Goal: Task Accomplishment & Management: Manage account settings

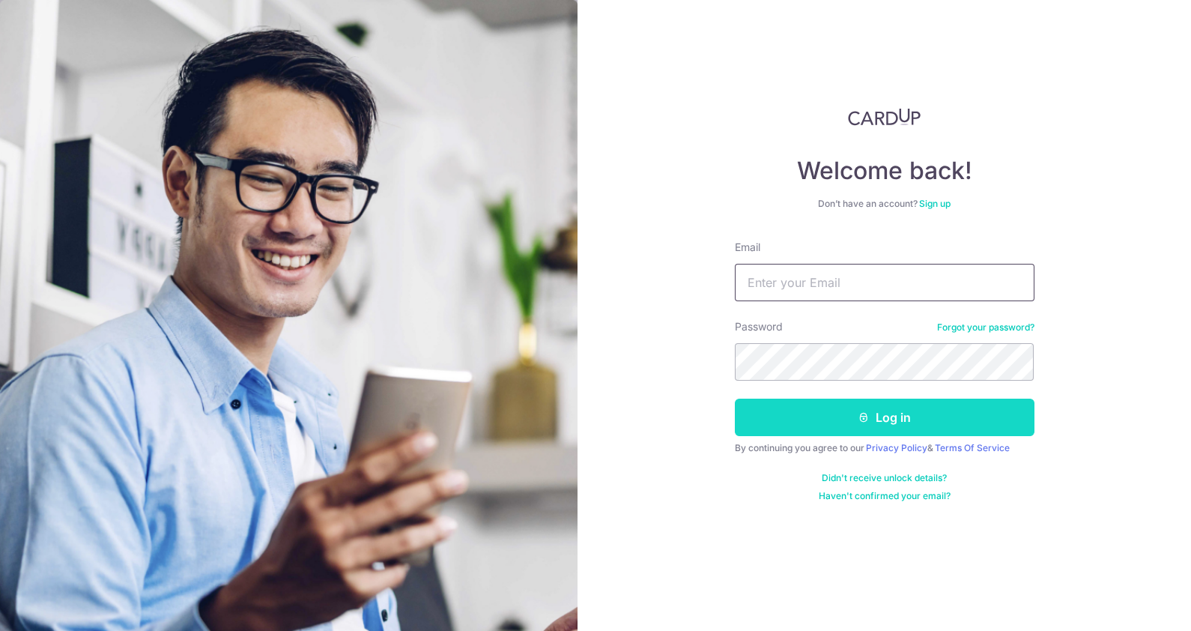
type input "[EMAIL_ADDRESS][DOMAIN_NAME]"
click at [906, 422] on button "Log in" at bounding box center [885, 416] width 300 height 37
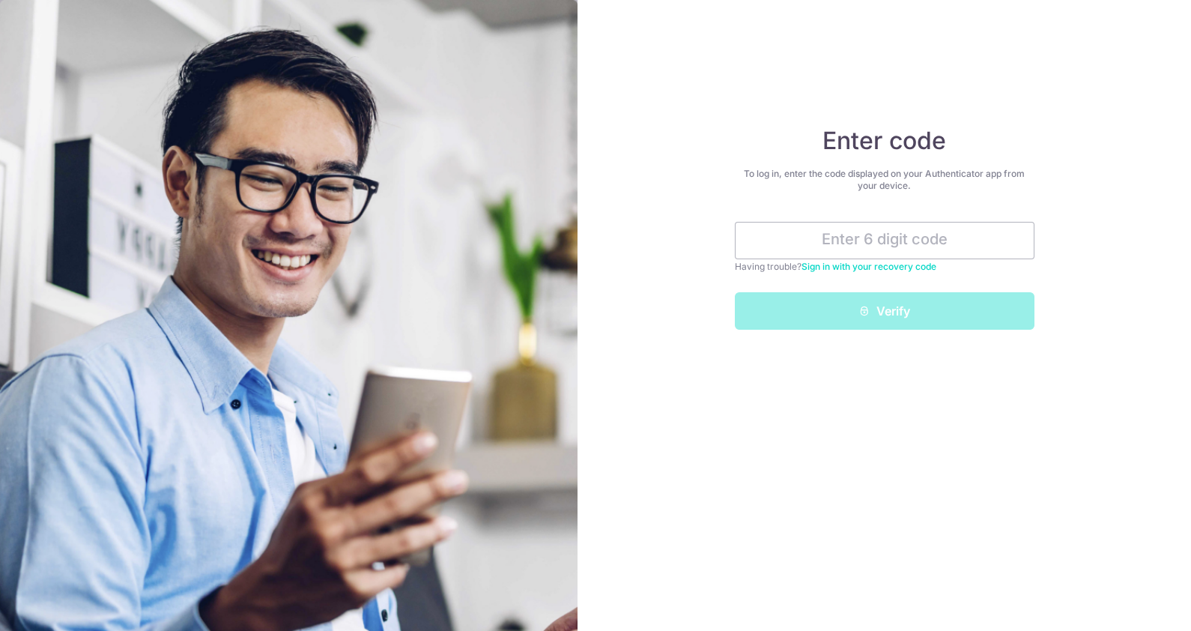
click at [878, 318] on div "Verify" at bounding box center [885, 310] width 318 height 37
click at [902, 313] on div "Verify" at bounding box center [885, 310] width 318 height 37
click at [901, 263] on link "Sign in with your recovery code" at bounding box center [868, 266] width 135 height 11
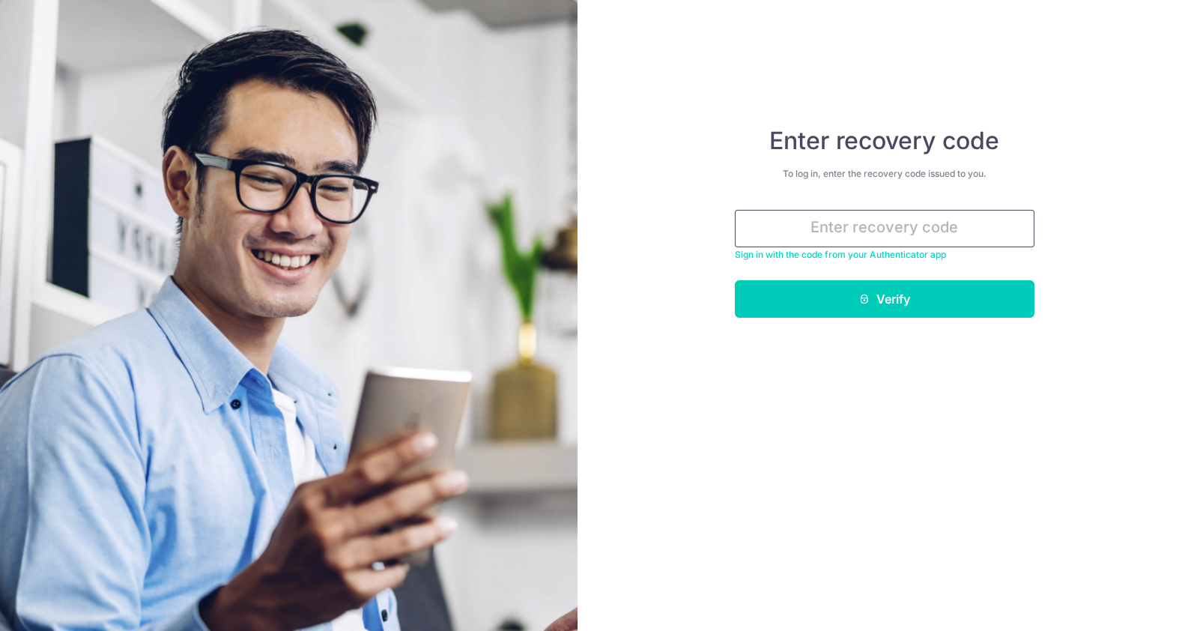
click at [922, 222] on input "text" at bounding box center [885, 228] width 300 height 37
paste input "43126-13ead-5d680"
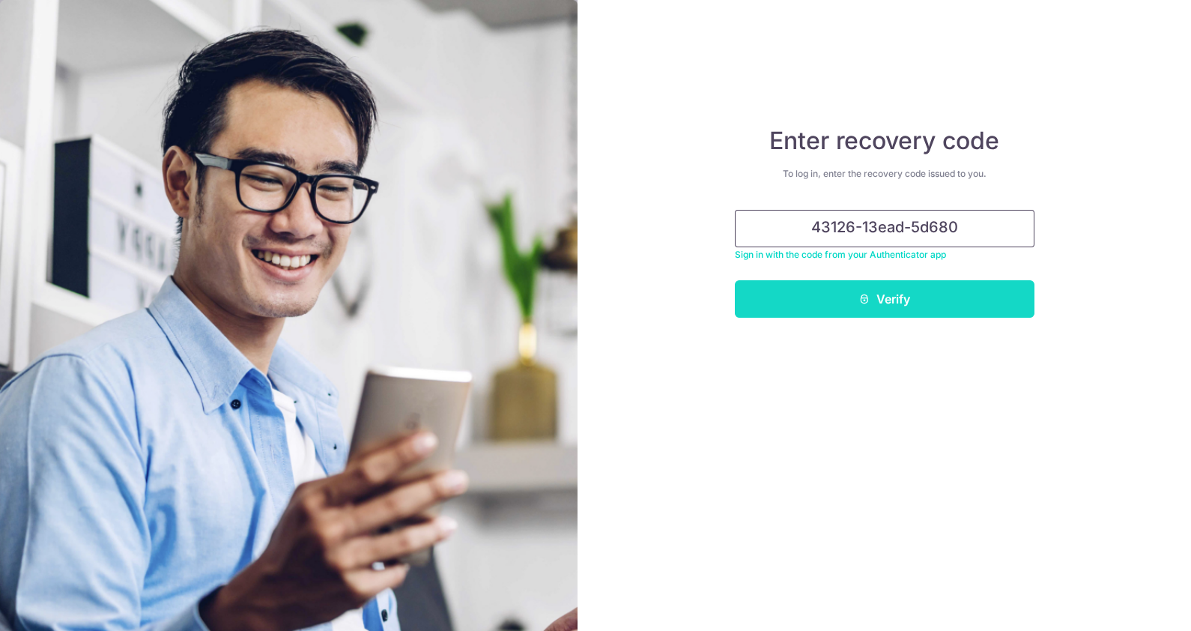
type input "43126-13ead-5d680"
click at [968, 302] on button "Verify" at bounding box center [885, 298] width 300 height 37
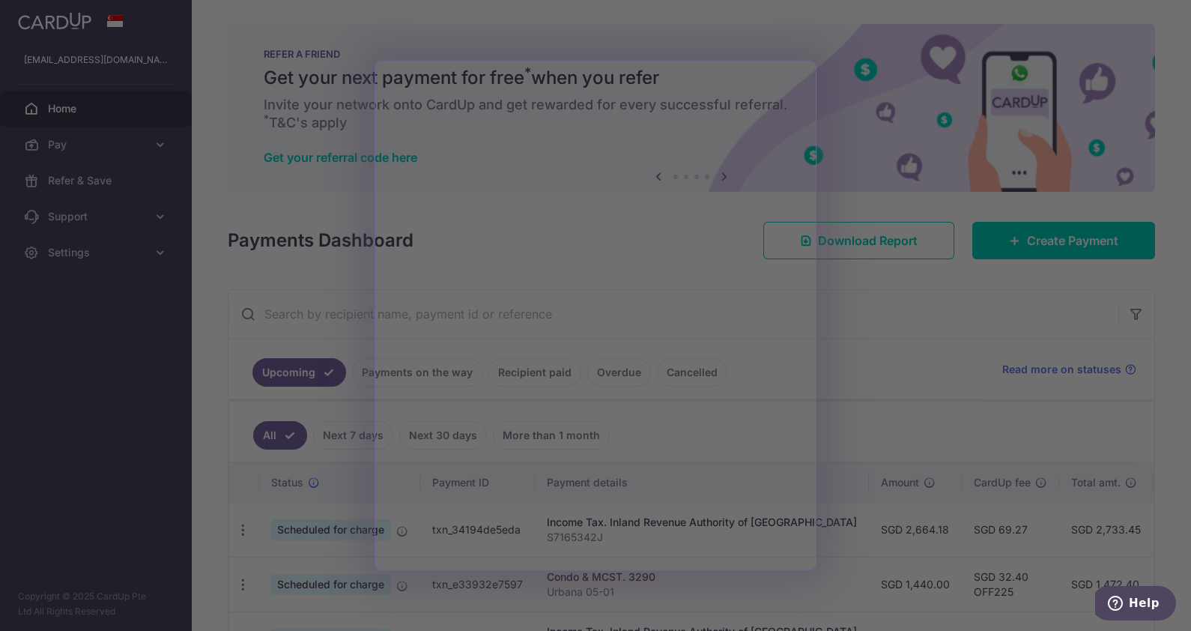
click at [881, 258] on div at bounding box center [601, 318] width 1203 height 637
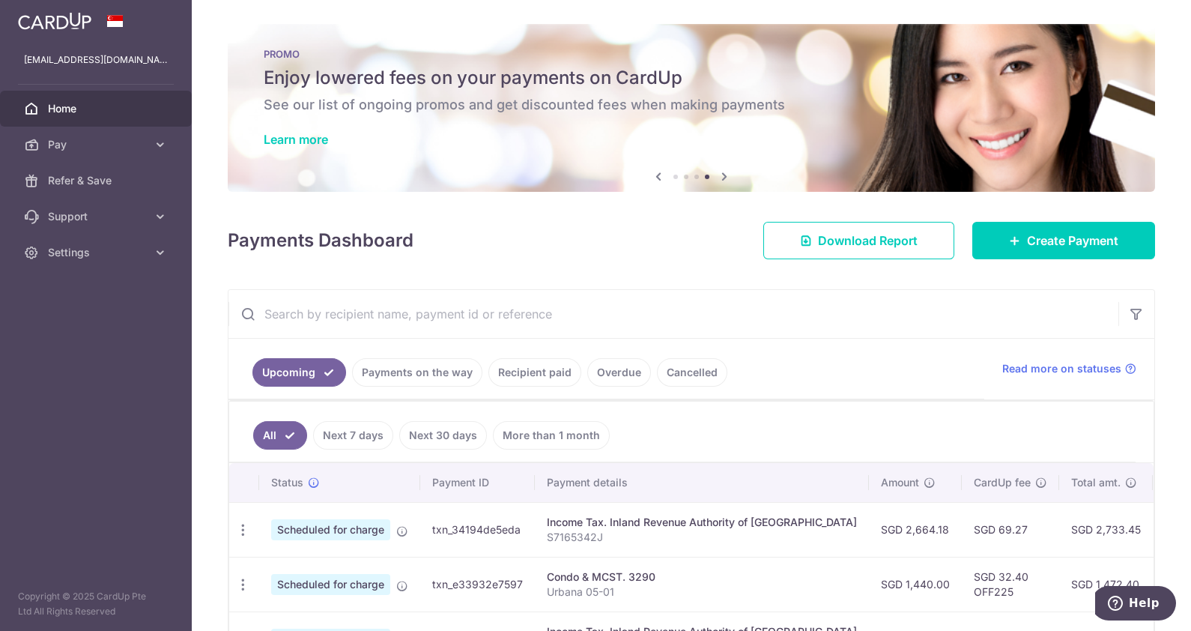
click at [77, 103] on span "Home" at bounding box center [97, 108] width 99 height 15
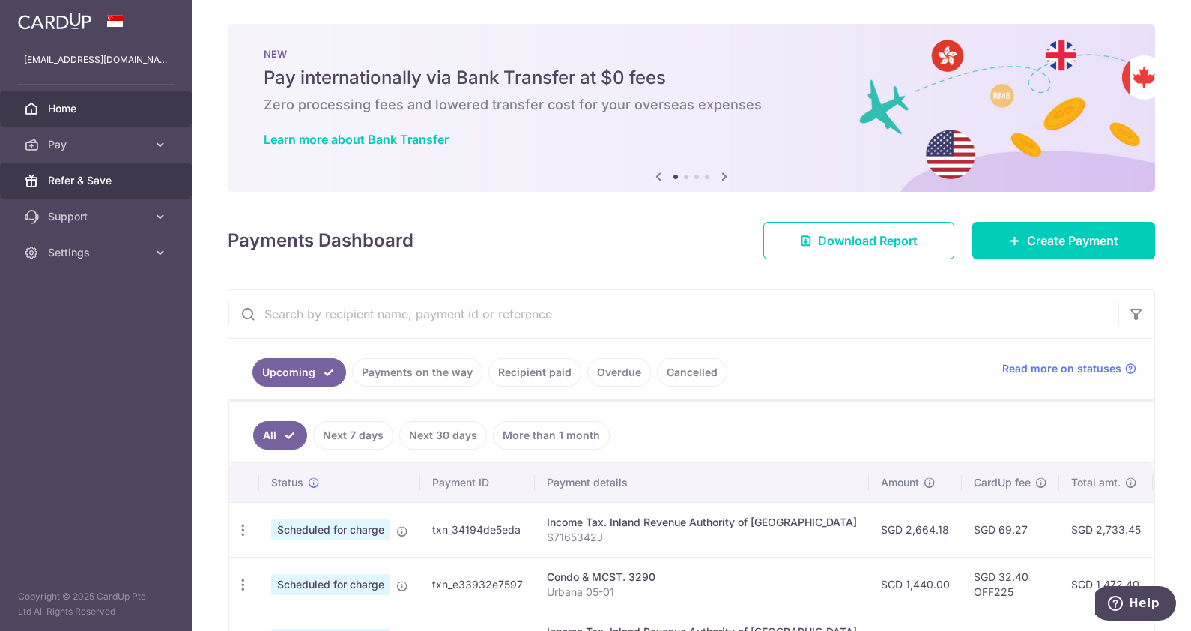
click at [113, 174] on span "Refer & Save" at bounding box center [97, 180] width 99 height 15
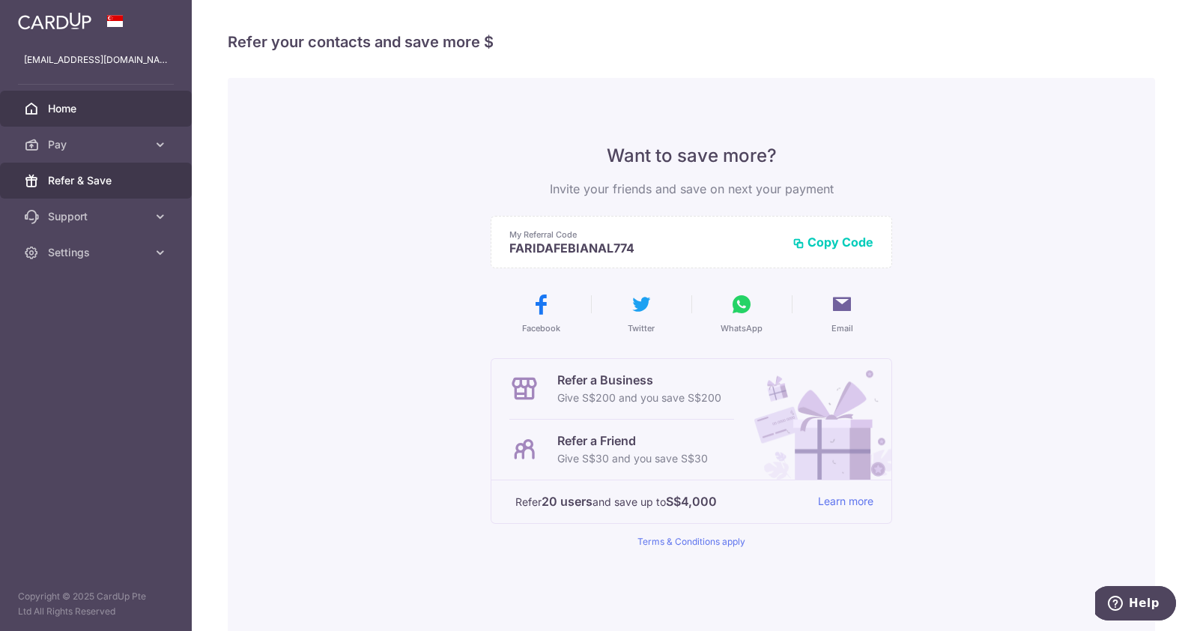
click at [71, 101] on span "Home" at bounding box center [97, 108] width 99 height 15
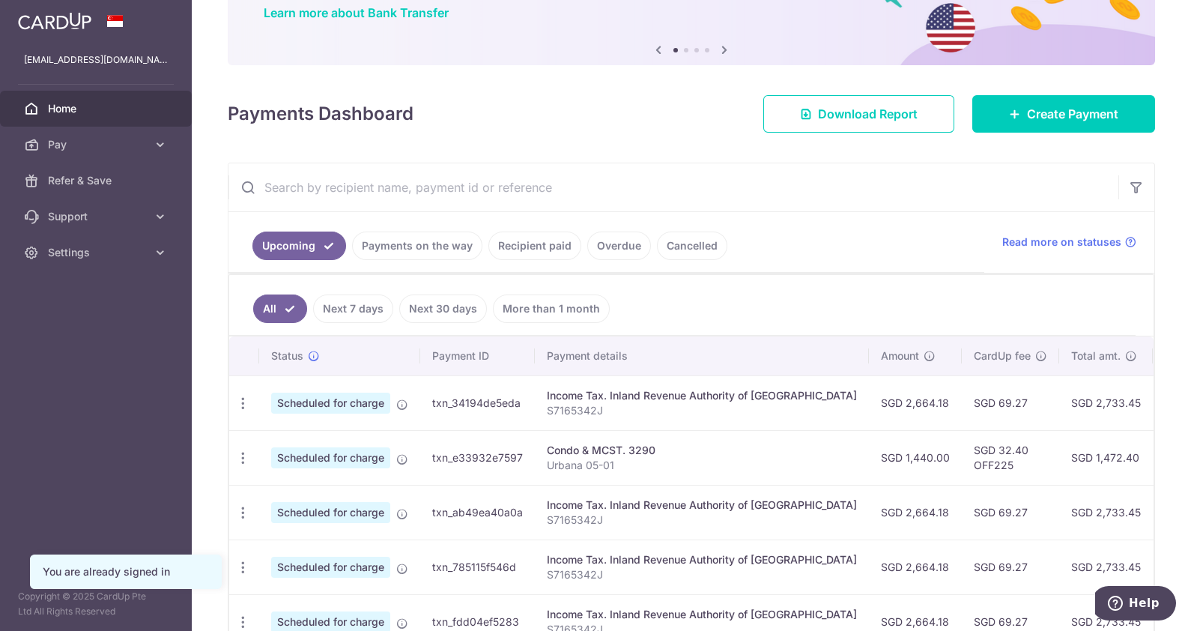
scroll to position [128, 0]
